Goal: Find contact information: Obtain details needed to contact an individual or organization

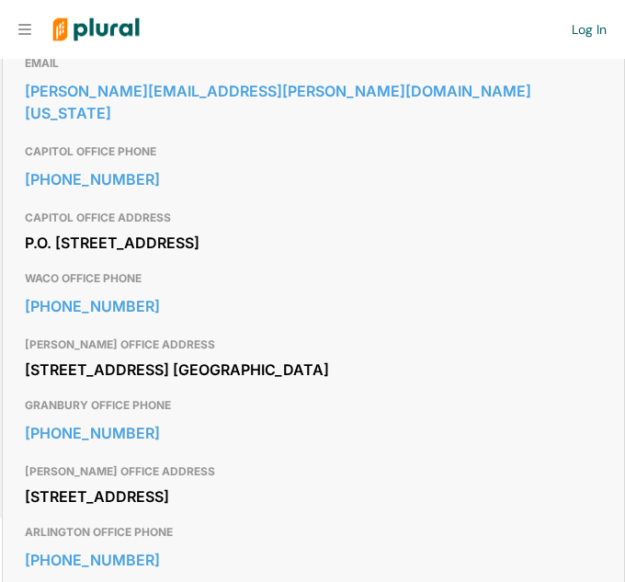
scroll to position [709, 0]
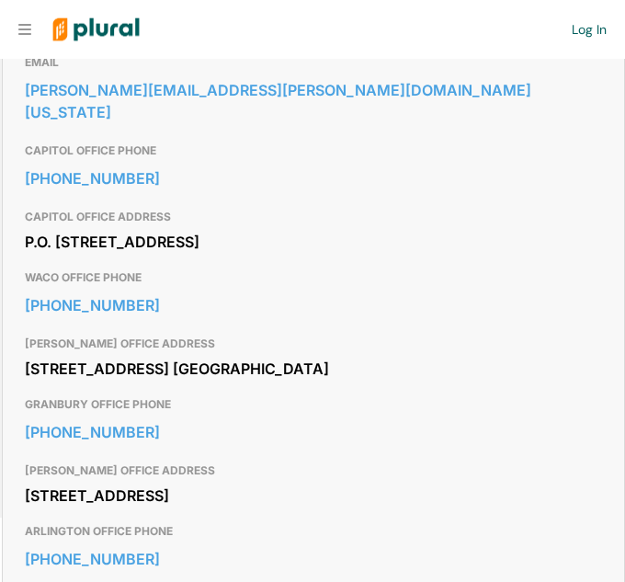
drag, startPoint x: 23, startPoint y: 272, endPoint x: 223, endPoint y: 292, distance: 201.3
click at [223, 292] on div "Contact Info EMAIL brian.birdwell@senate.texas.gov CAPITOL OFFICE PHONE 512-463…" at bounding box center [313, 338] width 621 height 680
copy div "P.O. Box 12068 Capitol Station Austin, TX 78711"
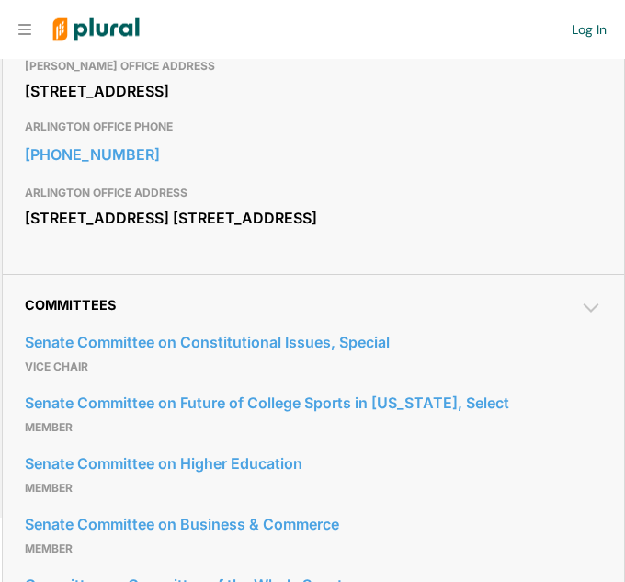
scroll to position [1115, 0]
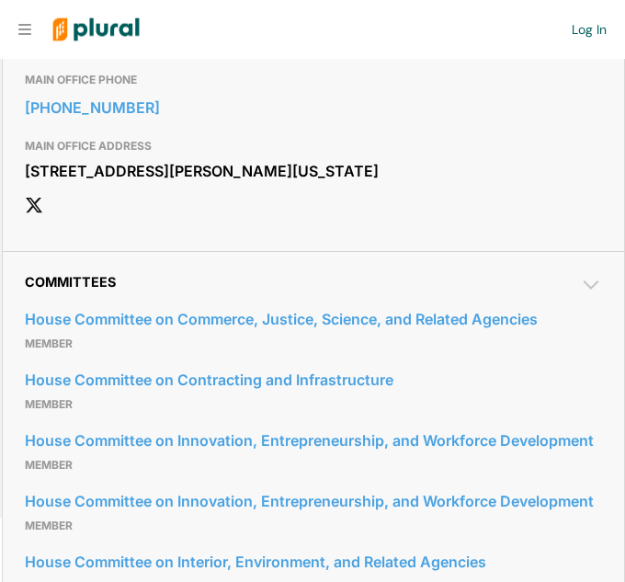
scroll to position [1267, 0]
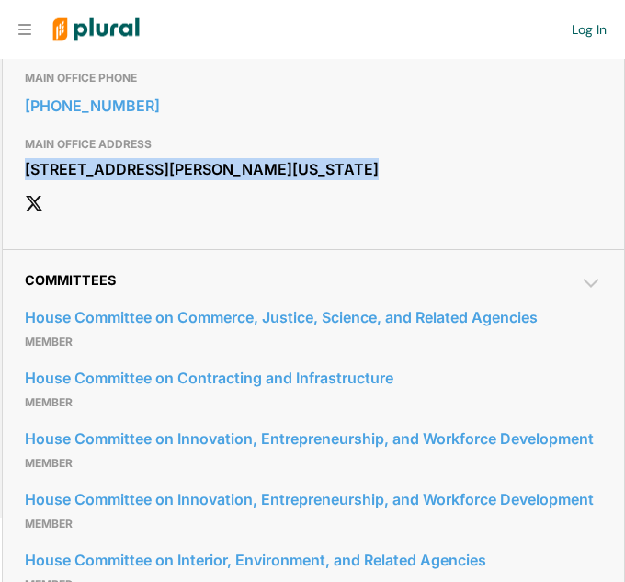
drag, startPoint x: 26, startPoint y: 310, endPoint x: 215, endPoint y: 364, distance: 196.9
copy div "[STREET_ADDRESS][PERSON_NAME][US_STATE]"
